Goal: Information Seeking & Learning: Learn about a topic

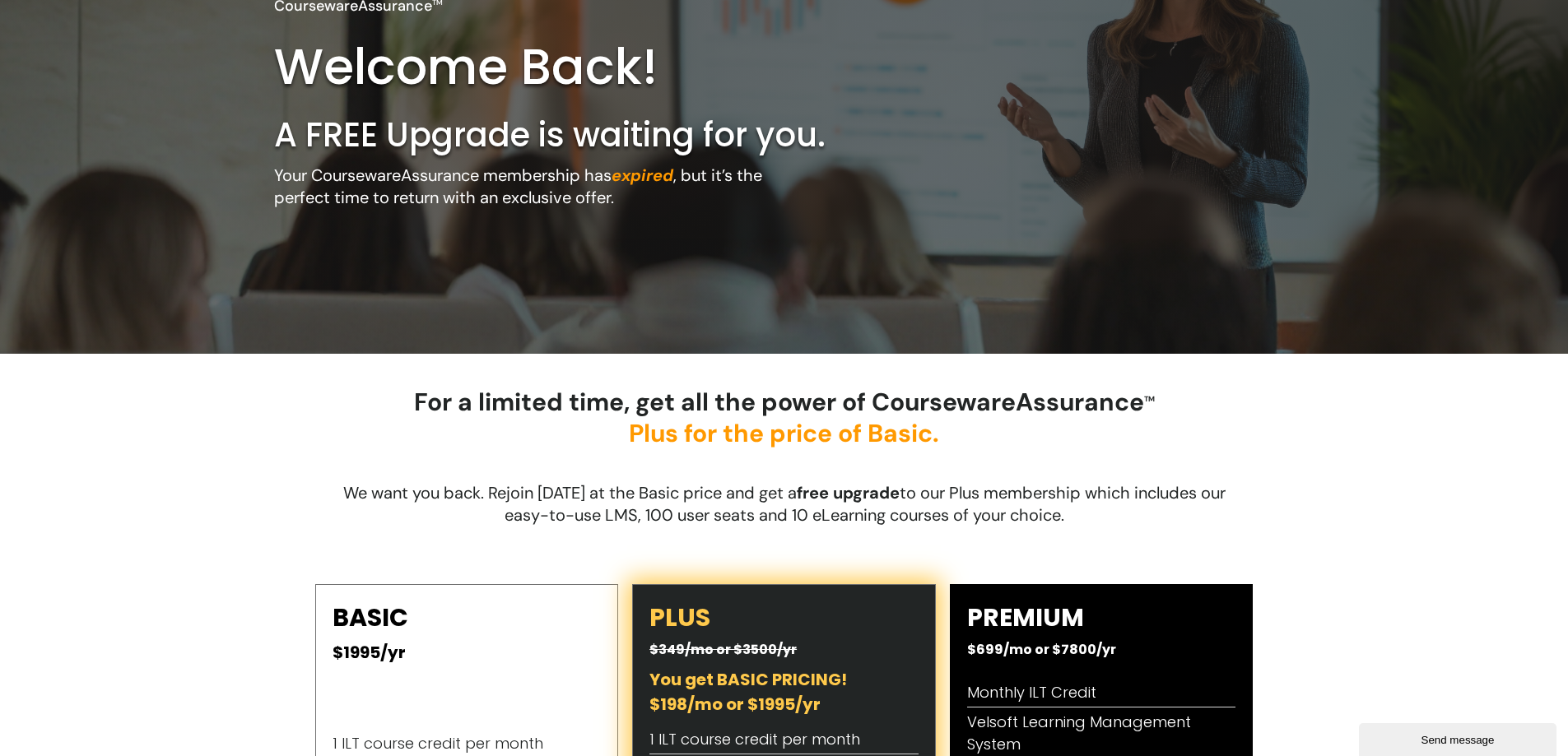
scroll to position [247, 0]
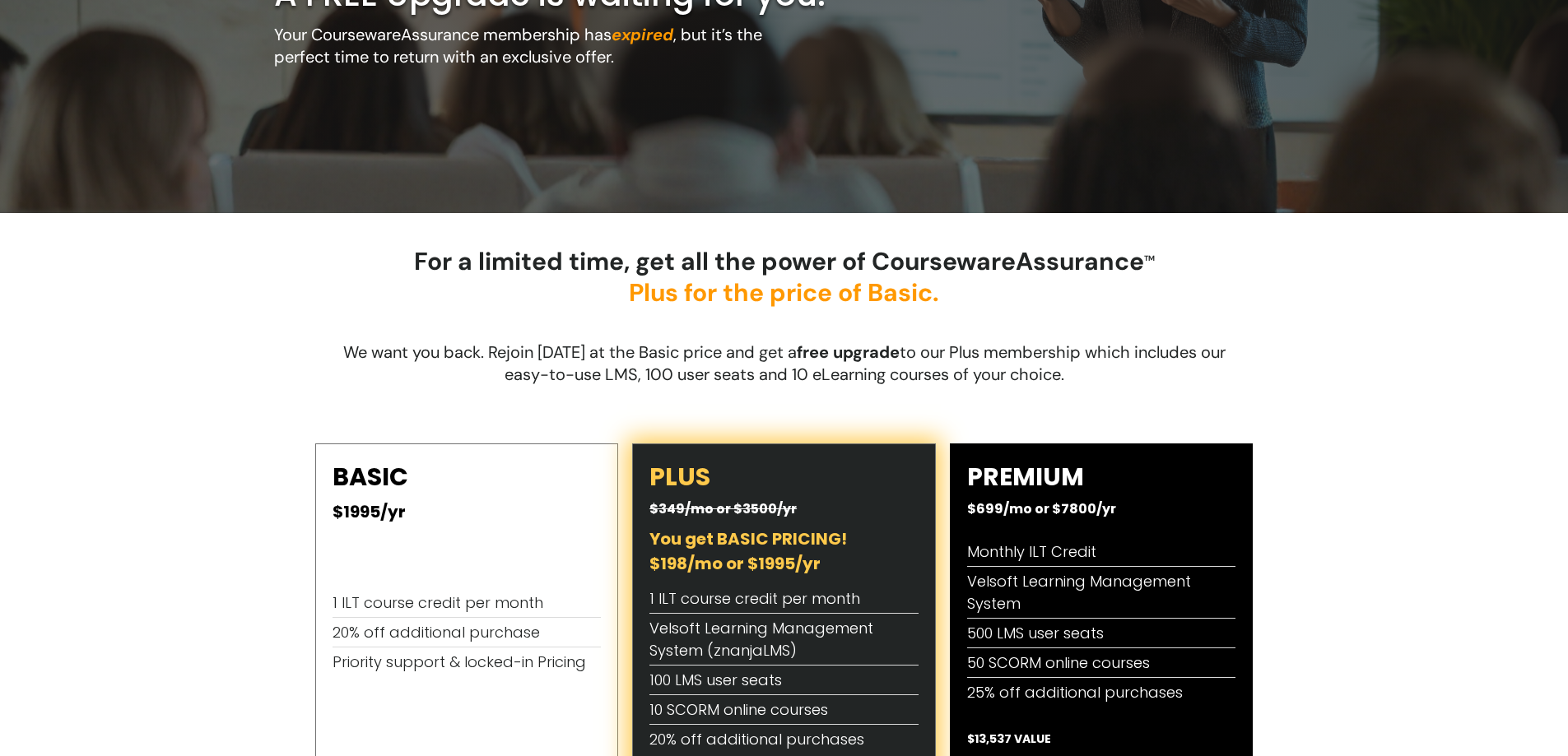
scroll to position [411, 0]
